Goal: Information Seeking & Learning: Find specific fact

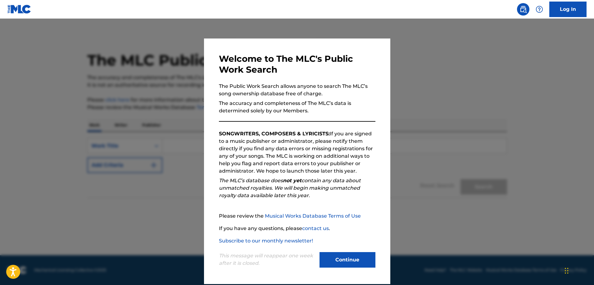
click at [340, 257] on button "Continue" at bounding box center [347, 260] width 56 height 16
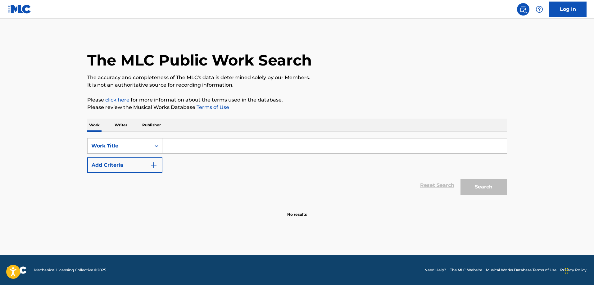
click at [185, 147] on input "Search Form" at bounding box center [334, 145] width 344 height 15
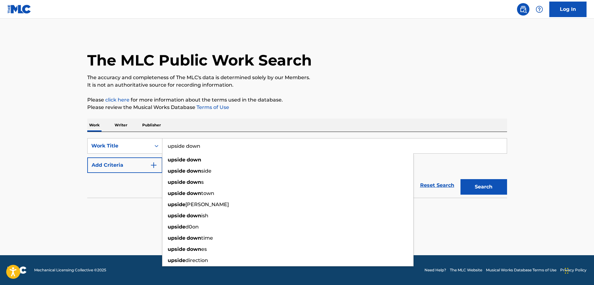
type input "upside down"
click at [460, 179] on button "Search" at bounding box center [483, 187] width 47 height 16
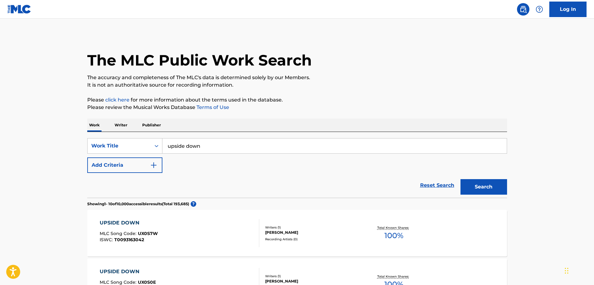
click at [126, 165] on button "Add Criteria" at bounding box center [124, 165] width 75 height 16
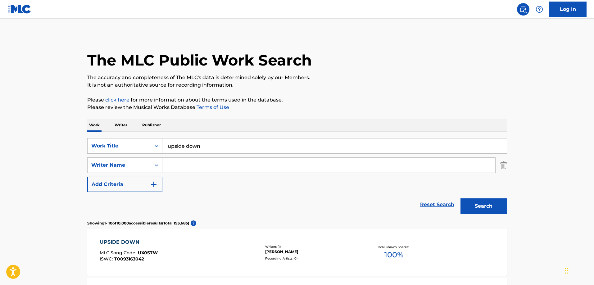
click at [179, 165] on input "Search Form" at bounding box center [328, 165] width 333 height 15
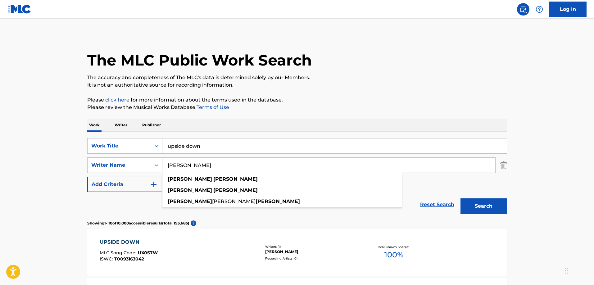
type input "[PERSON_NAME]"
click at [460, 198] on button "Search" at bounding box center [483, 206] width 47 height 16
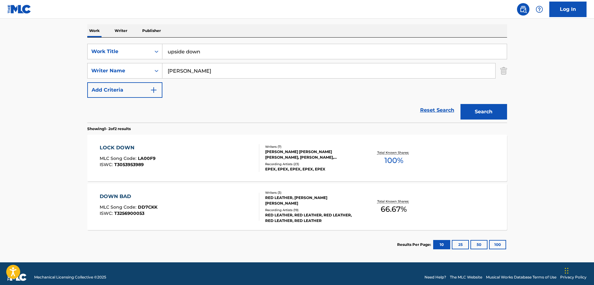
scroll to position [102, 0]
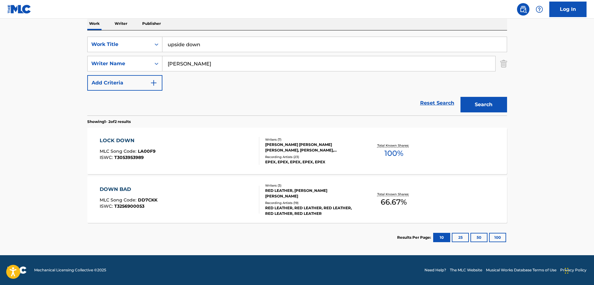
click at [284, 155] on div "Recording Artists ( 23 )" at bounding box center [312, 157] width 94 height 5
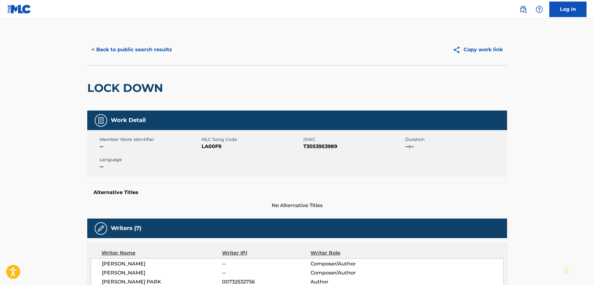
click at [120, 47] on button "< Back to public search results" at bounding box center [131, 50] width 89 height 16
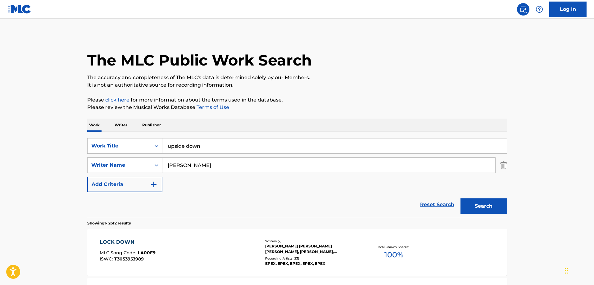
scroll to position [66, 0]
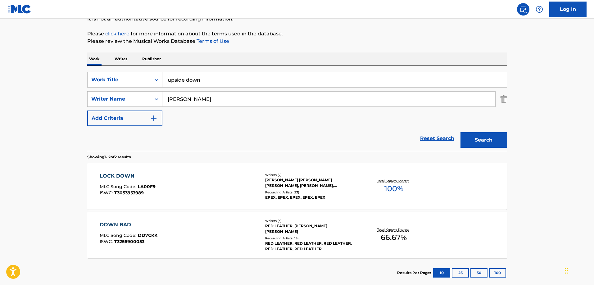
click at [184, 100] on input "[PERSON_NAME]" at bounding box center [328, 99] width 333 height 15
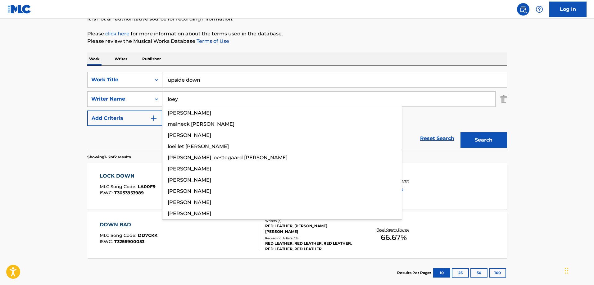
type input "loey"
click at [460, 132] on button "Search" at bounding box center [483, 140] width 47 height 16
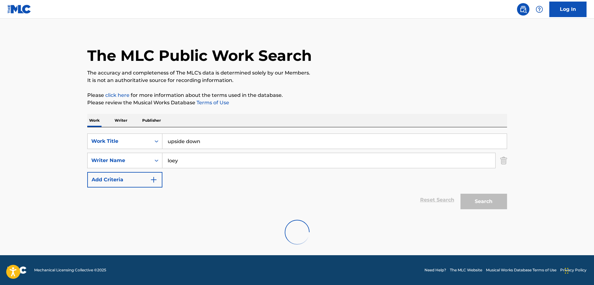
scroll to position [53, 0]
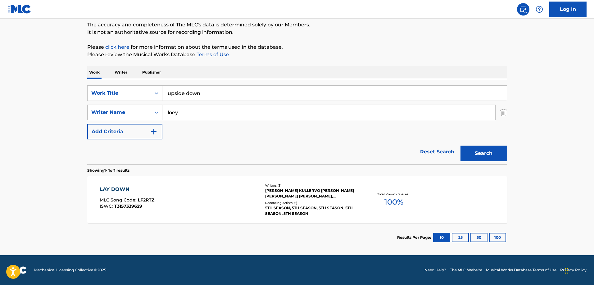
click at [143, 115] on div "Writer Name" at bounding box center [119, 112] width 56 height 7
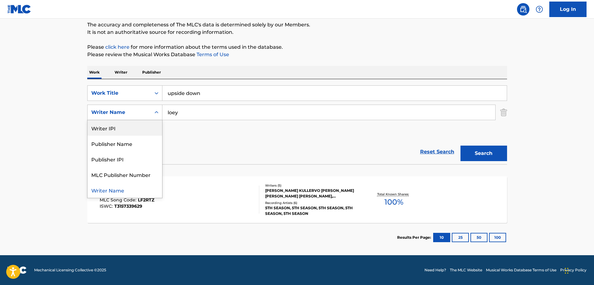
click at [140, 127] on div "Writer IPI" at bounding box center [125, 128] width 75 height 16
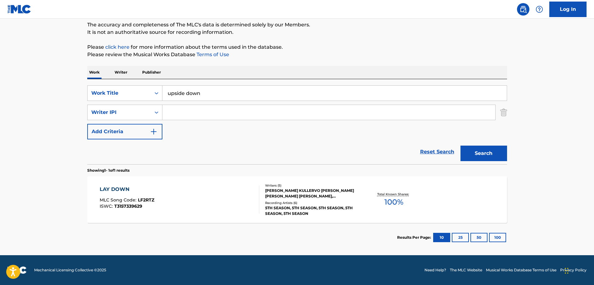
click at [177, 114] on input "Search Form" at bounding box center [328, 112] width 333 height 15
paste input "389654793"
click at [497, 153] on button "Search" at bounding box center [483, 154] width 47 height 16
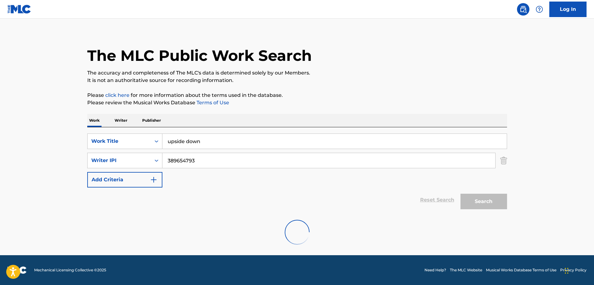
scroll to position [0, 0]
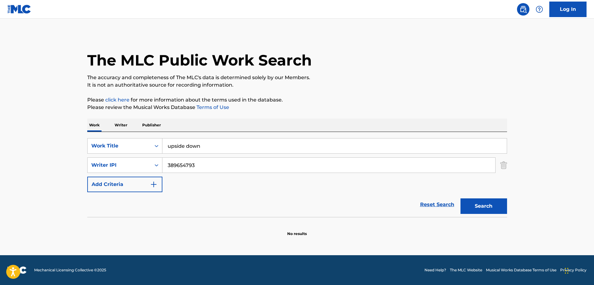
click at [193, 161] on input "389654793" at bounding box center [328, 165] width 333 height 15
drag, startPoint x: 193, startPoint y: 161, endPoint x: 234, endPoint y: 167, distance: 41.1
click at [193, 161] on input "389654793" at bounding box center [328, 165] width 333 height 15
paste input "00844695005"
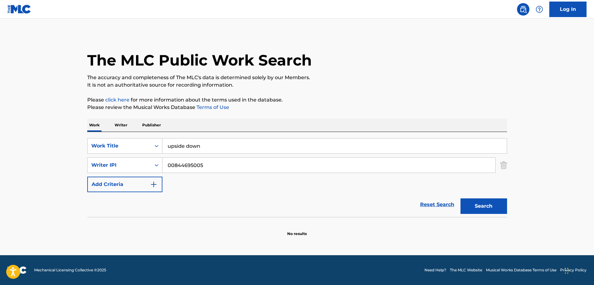
click at [483, 204] on button "Search" at bounding box center [483, 206] width 47 height 16
click at [220, 162] on input "00844695005" at bounding box center [328, 165] width 333 height 15
paste input "376060069"
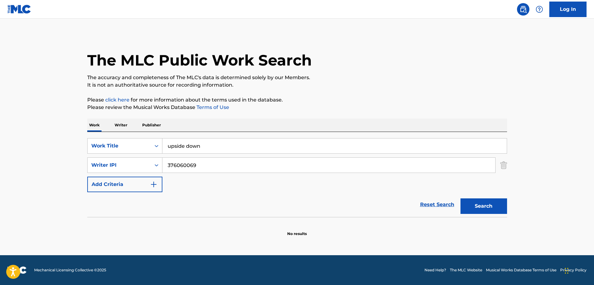
type input "376060069"
click at [486, 207] on button "Search" at bounding box center [483, 206] width 47 height 16
click at [505, 167] on img "Search Form" at bounding box center [503, 165] width 7 height 16
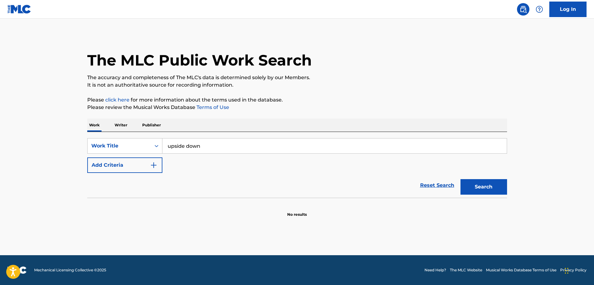
click at [482, 188] on button "Search" at bounding box center [483, 187] width 47 height 16
